Goal: Information Seeking & Learning: Check status

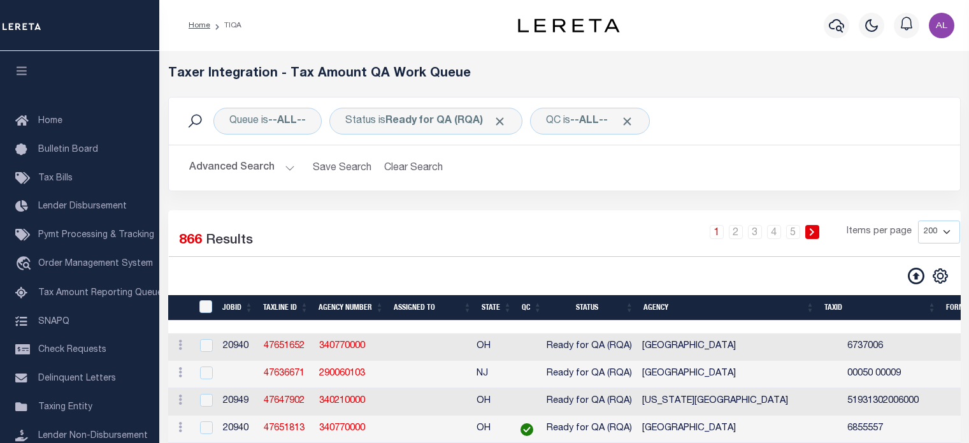
select select "200"
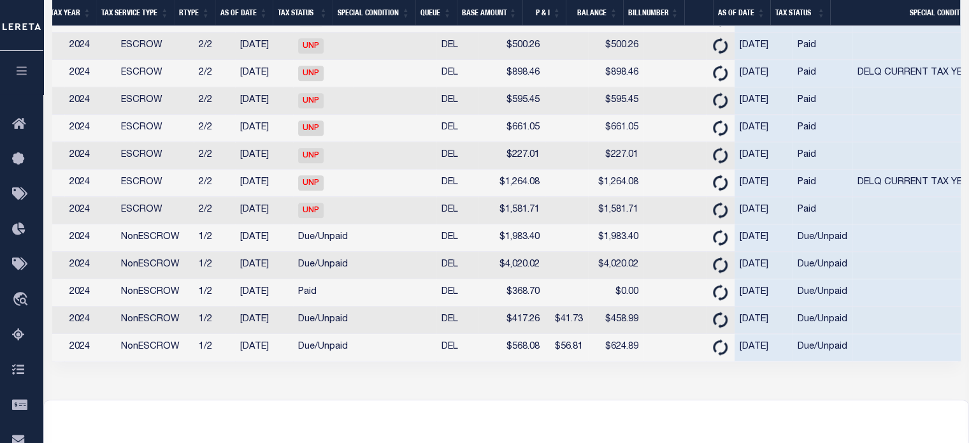
scroll to position [5682, 0]
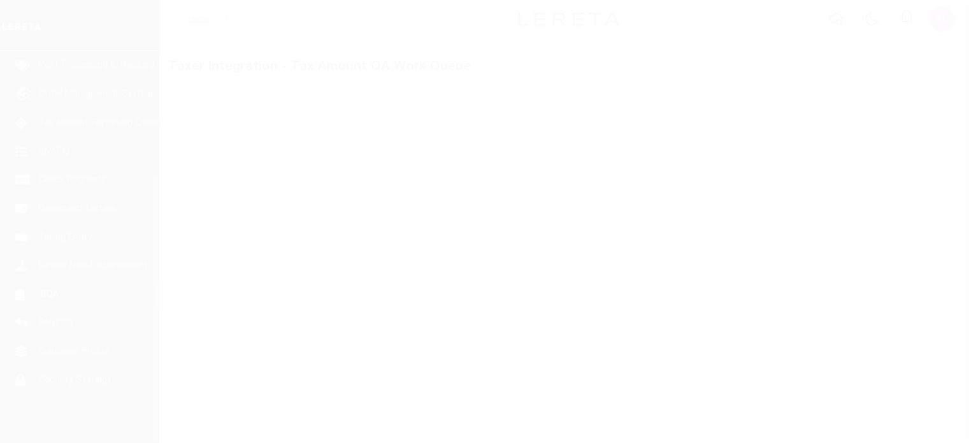
scroll to position [180, 0]
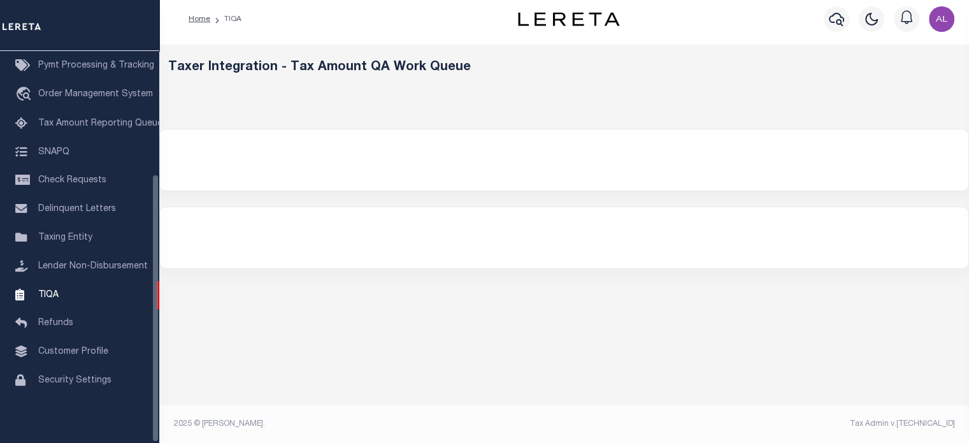
select select "200"
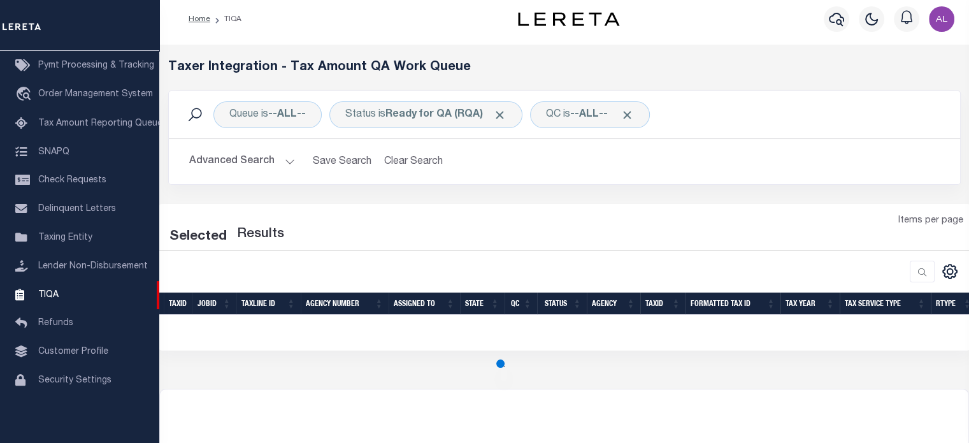
select select "200"
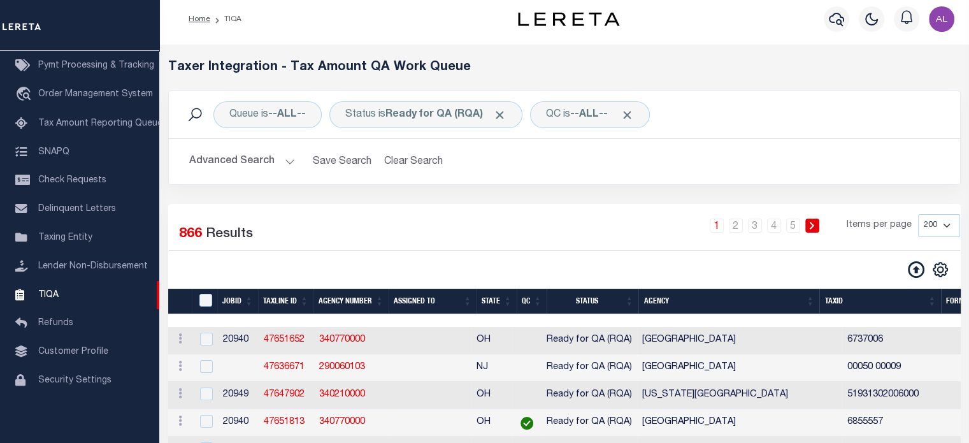
click at [296, 151] on h2 "Advanced Search Save Search Clear Search TIQATaxLineSearchTable_dynamictable___…" at bounding box center [564, 161] width 771 height 25
click at [287, 157] on button "Advanced Search" at bounding box center [242, 161] width 106 height 25
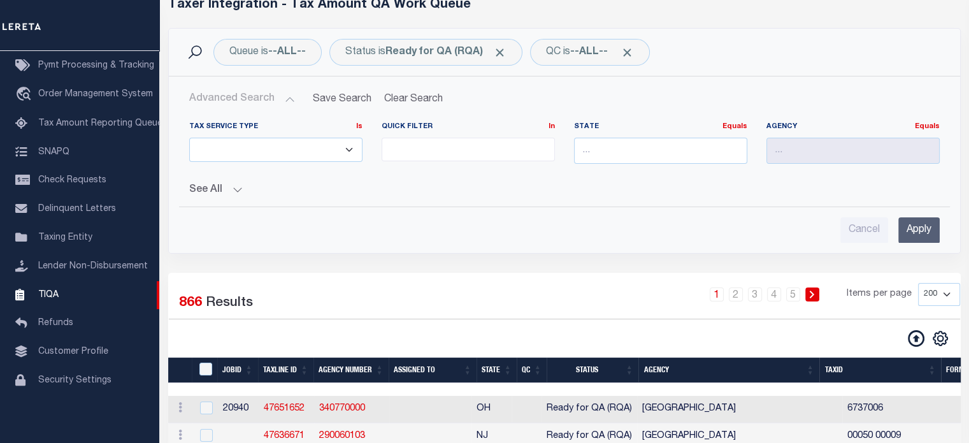
scroll to position [73, 0]
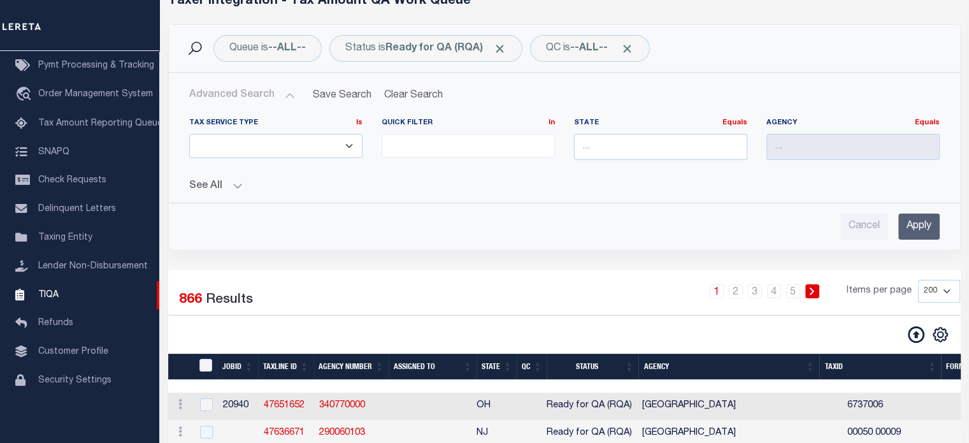
click at [233, 185] on button "See All" at bounding box center [564, 186] width 751 height 12
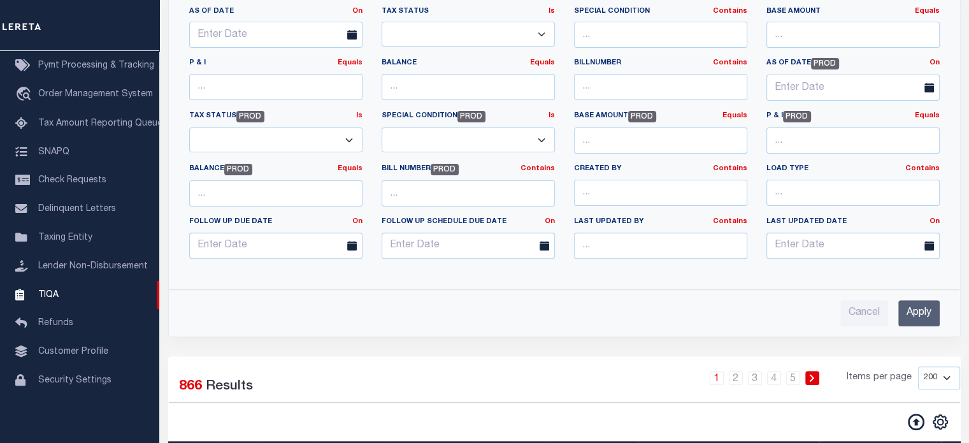
scroll to position [511, 0]
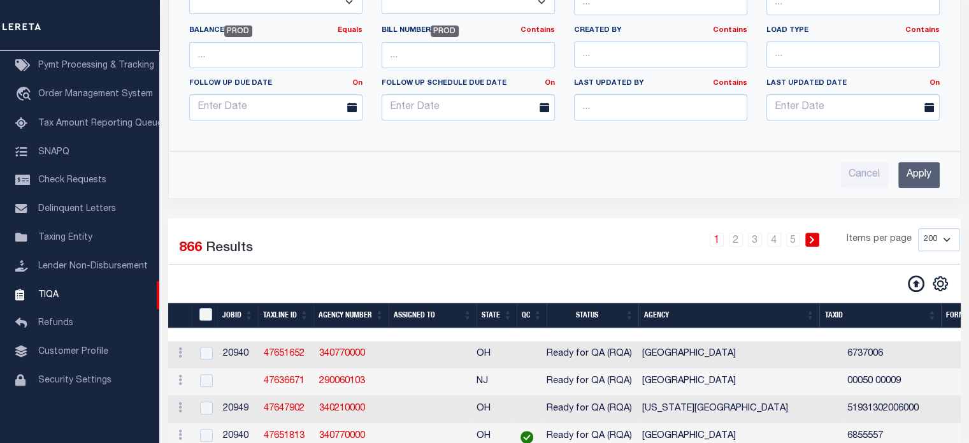
click at [415, 94] on input "text" at bounding box center [468, 107] width 173 height 26
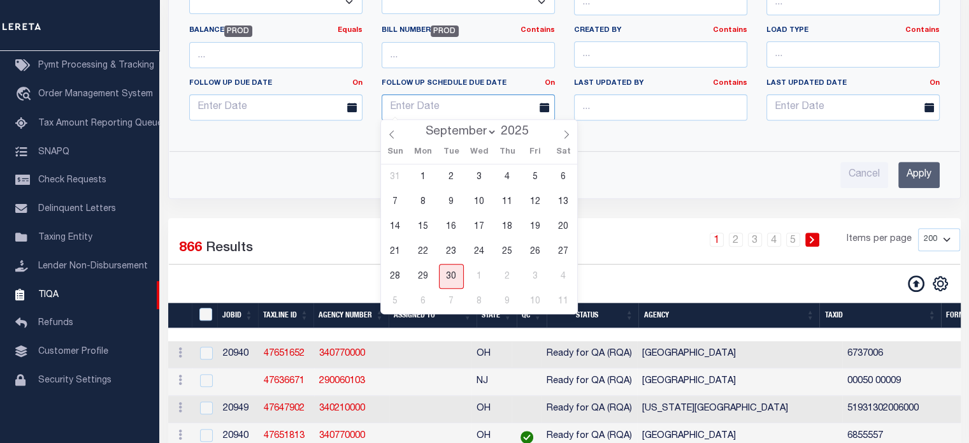
scroll to position [0, 0]
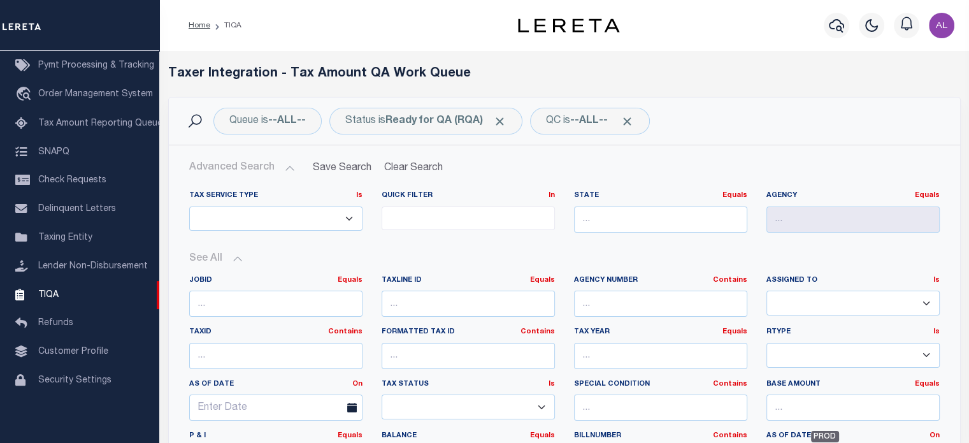
click at [190, 122] on icon at bounding box center [195, 121] width 17 height 17
click at [194, 118] on icon at bounding box center [195, 121] width 17 height 17
click at [291, 172] on button "Advanced Search" at bounding box center [242, 167] width 106 height 25
